Goal: Navigation & Orientation: Find specific page/section

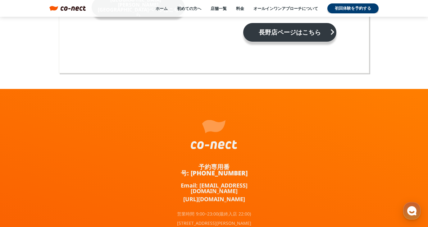
scroll to position [4133, 0]
